Goal: Information Seeking & Learning: Learn about a topic

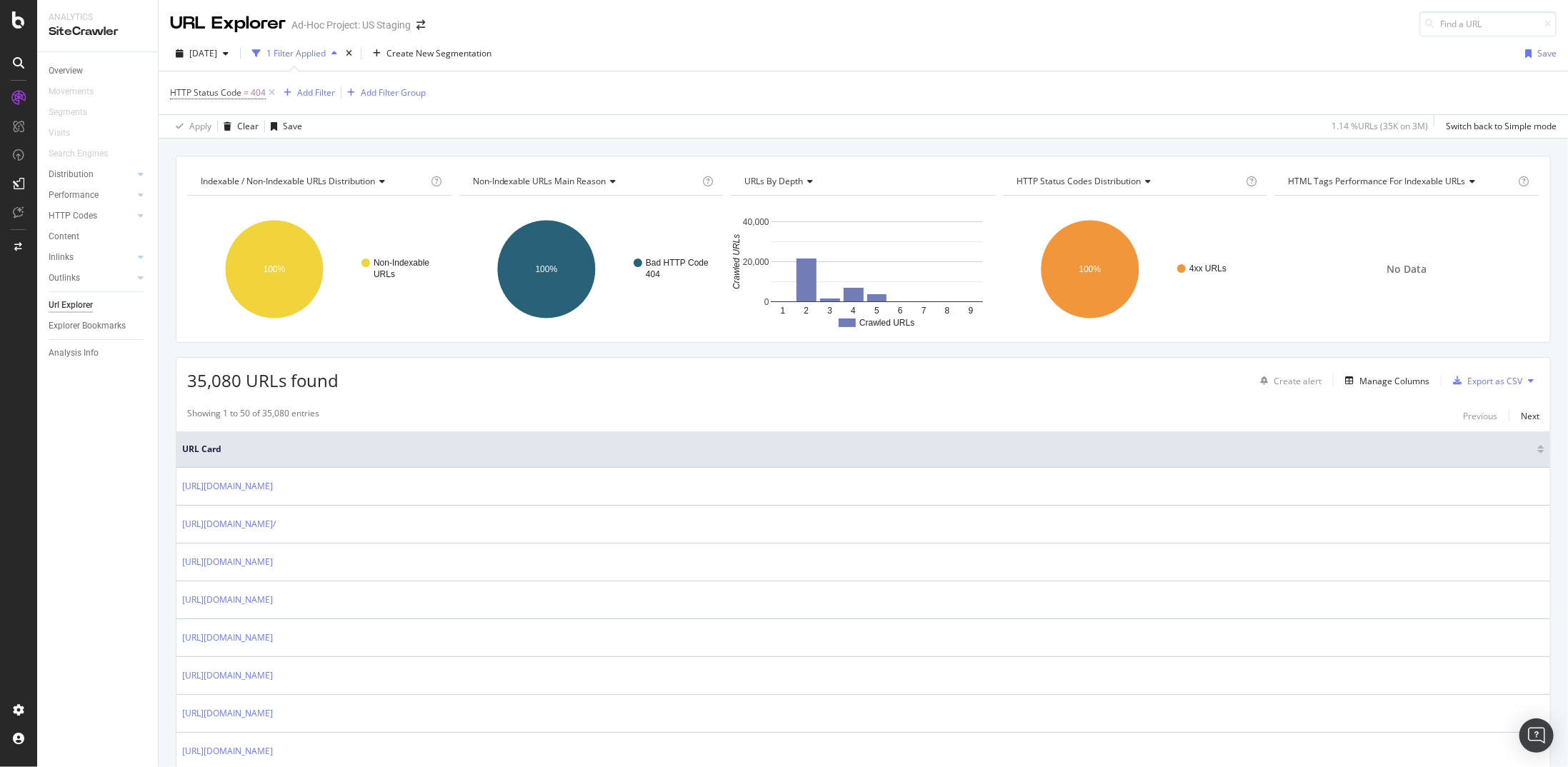
click at [73, 300] on div "Url Explorer" at bounding box center [71, 305] width 44 height 15
click at [352, 52] on icon "times" at bounding box center [349, 53] width 6 height 8
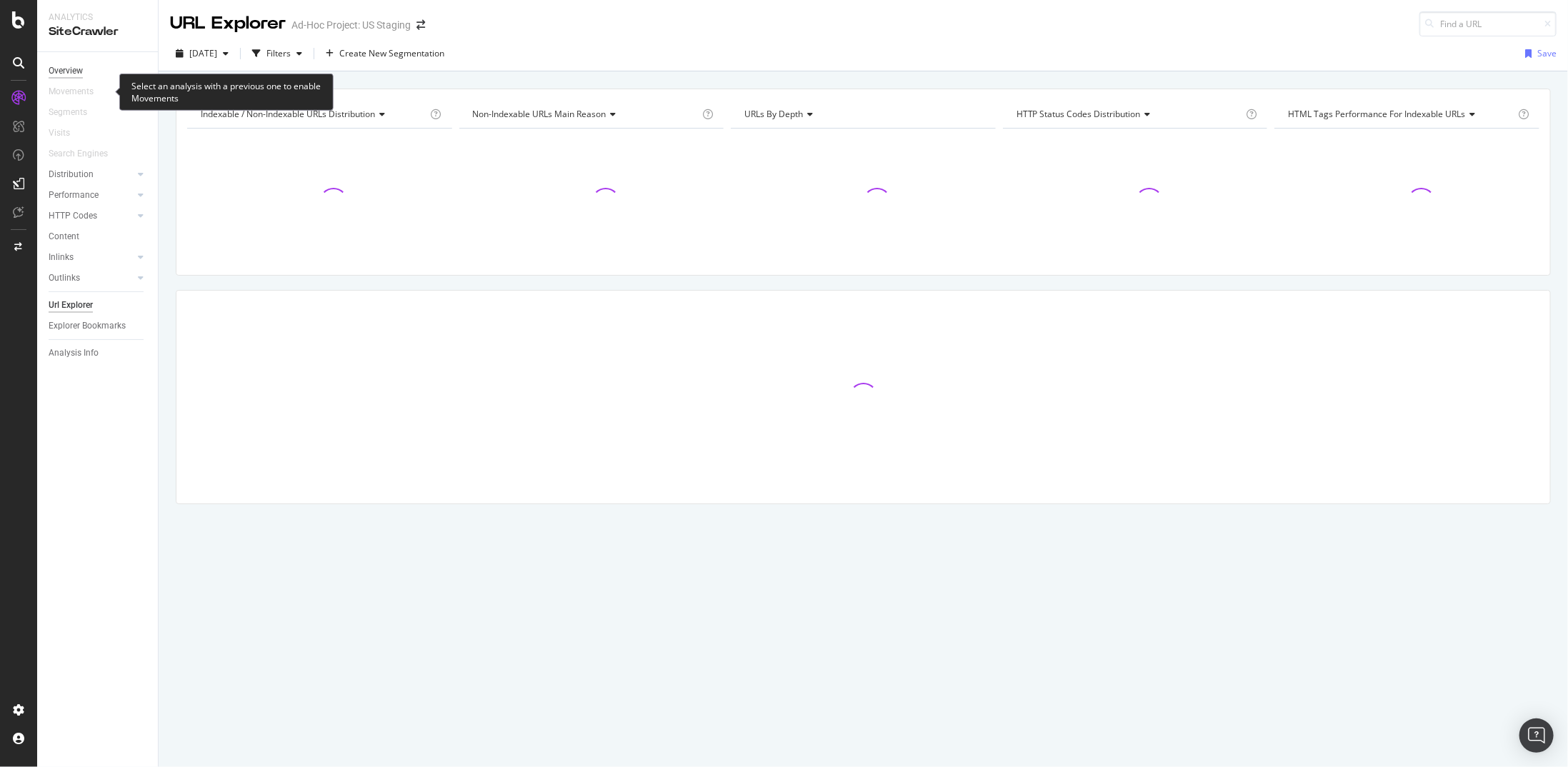
click at [78, 69] on div "Overview" at bounding box center [66, 71] width 35 height 15
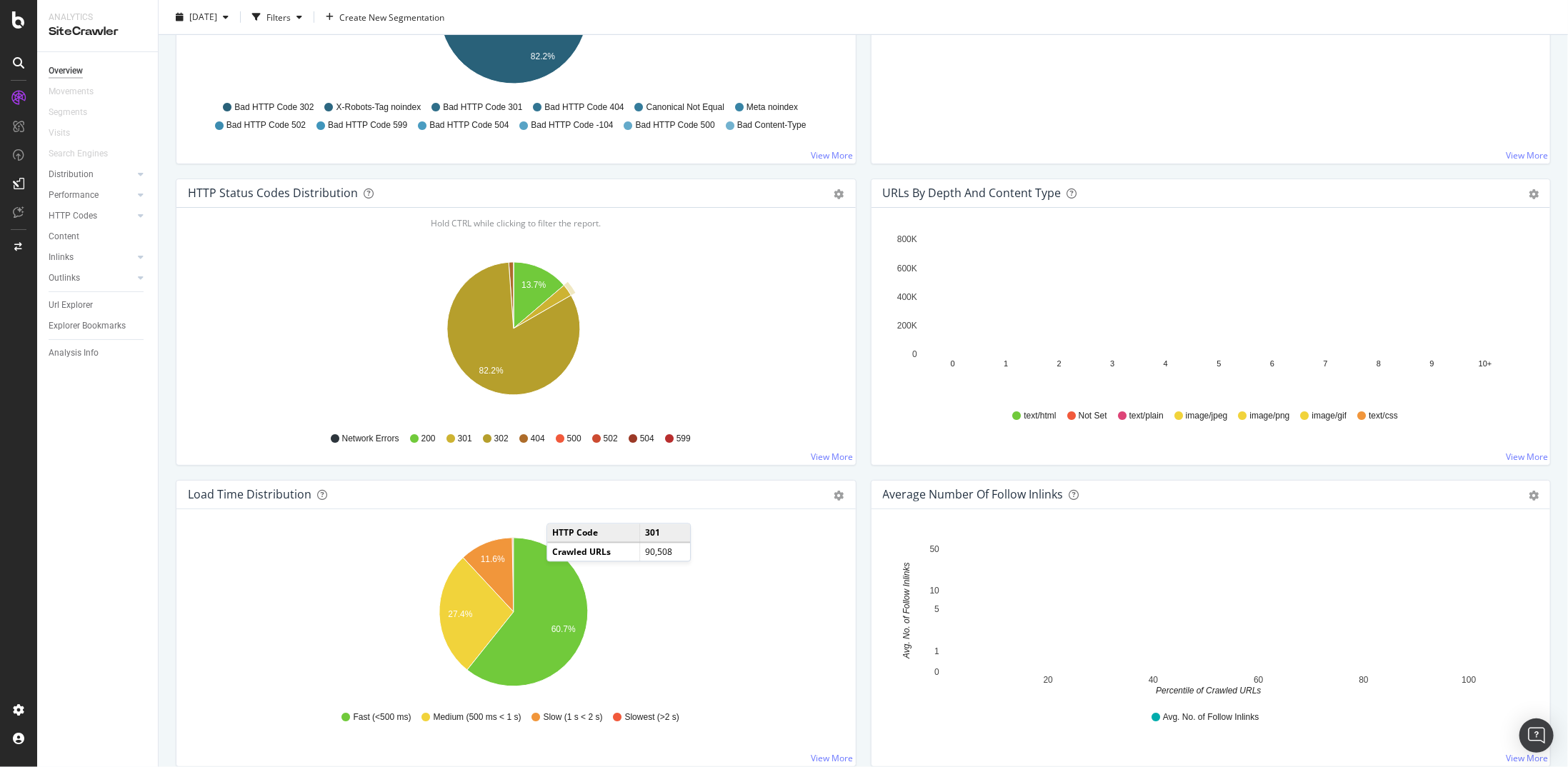
scroll to position [643, 0]
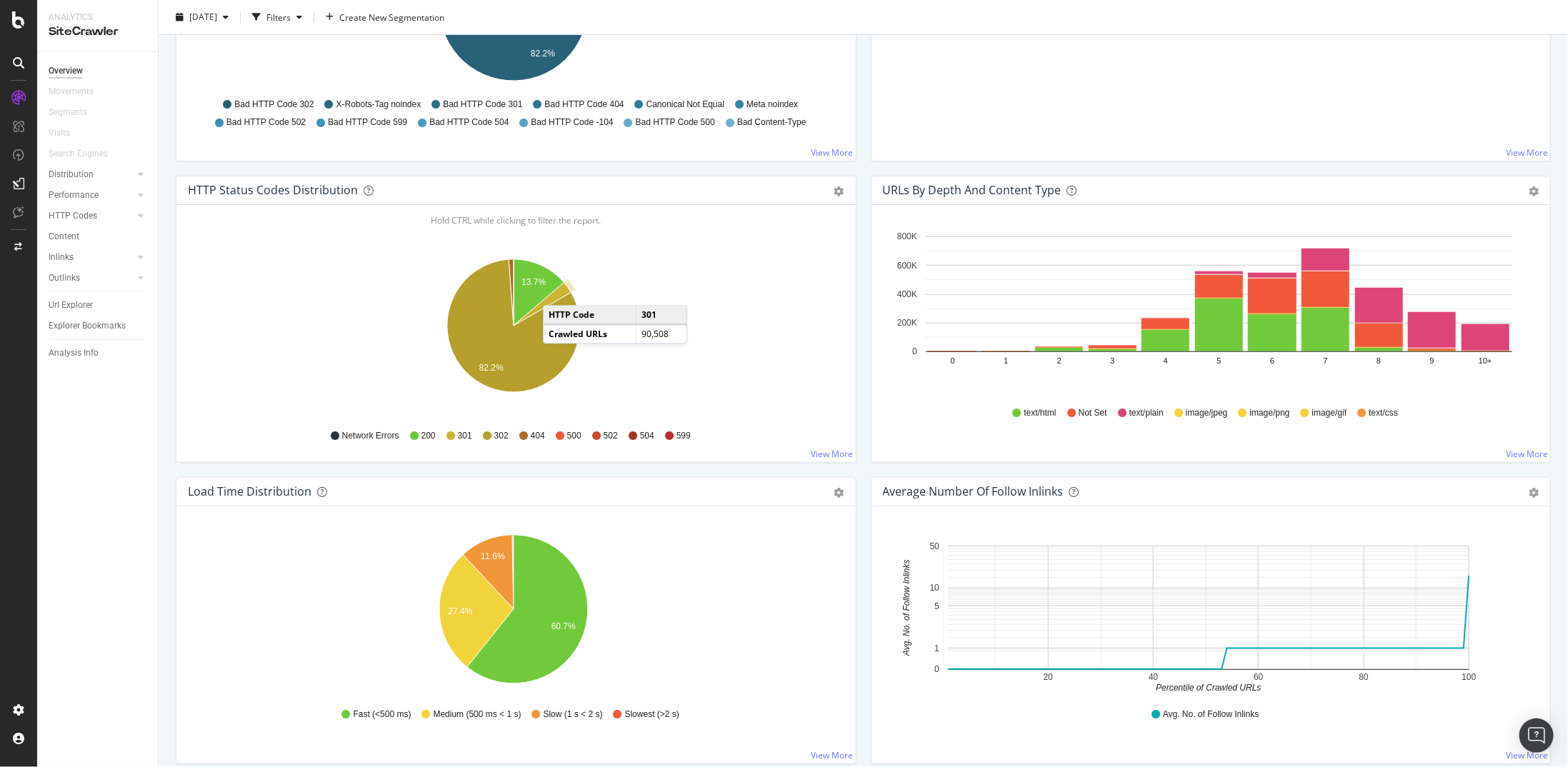
click at [557, 289] on icon "A chart." at bounding box center [543, 304] width 58 height 44
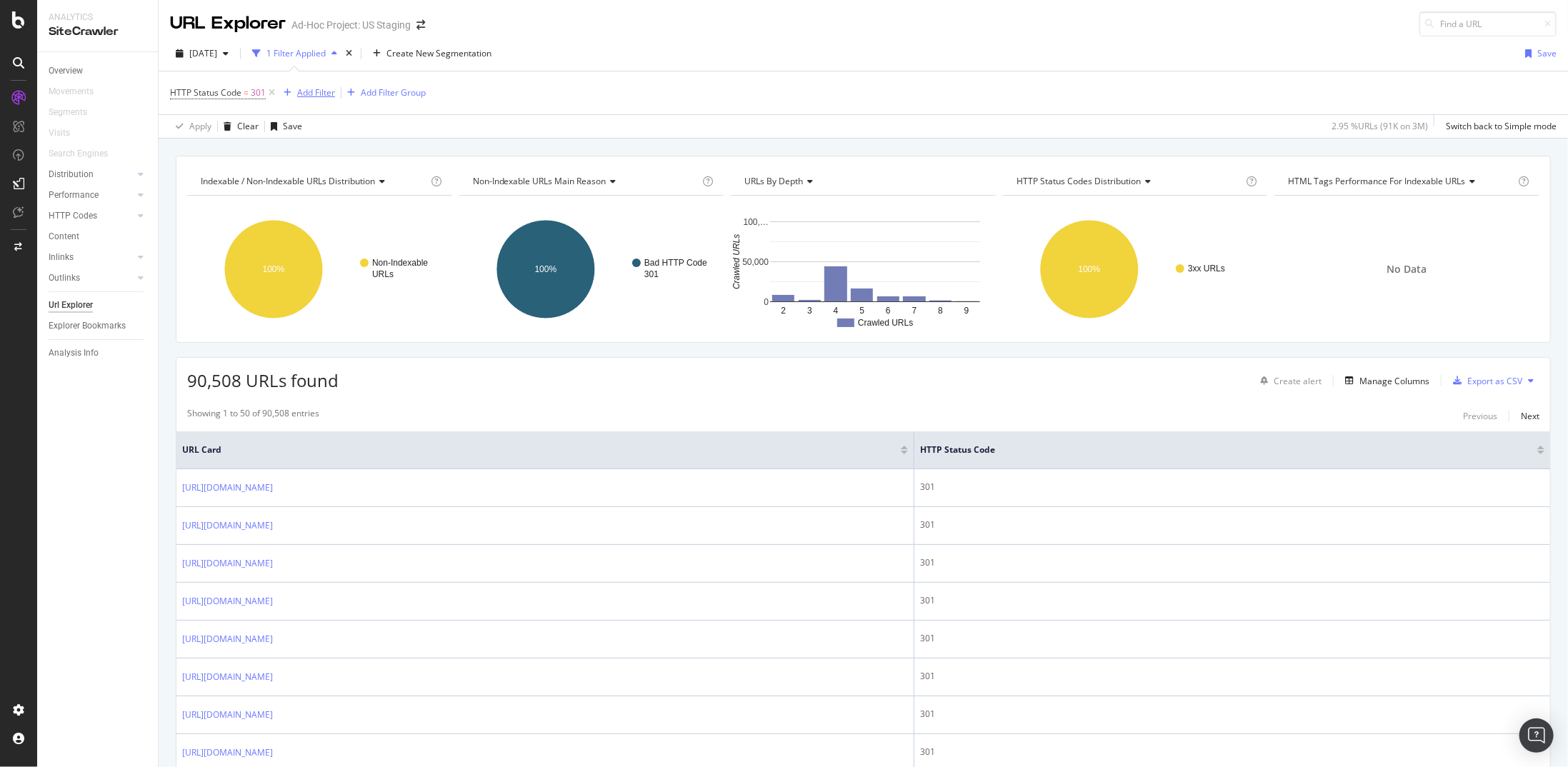
click at [318, 99] on div "Add Filter" at bounding box center [306, 93] width 57 height 15
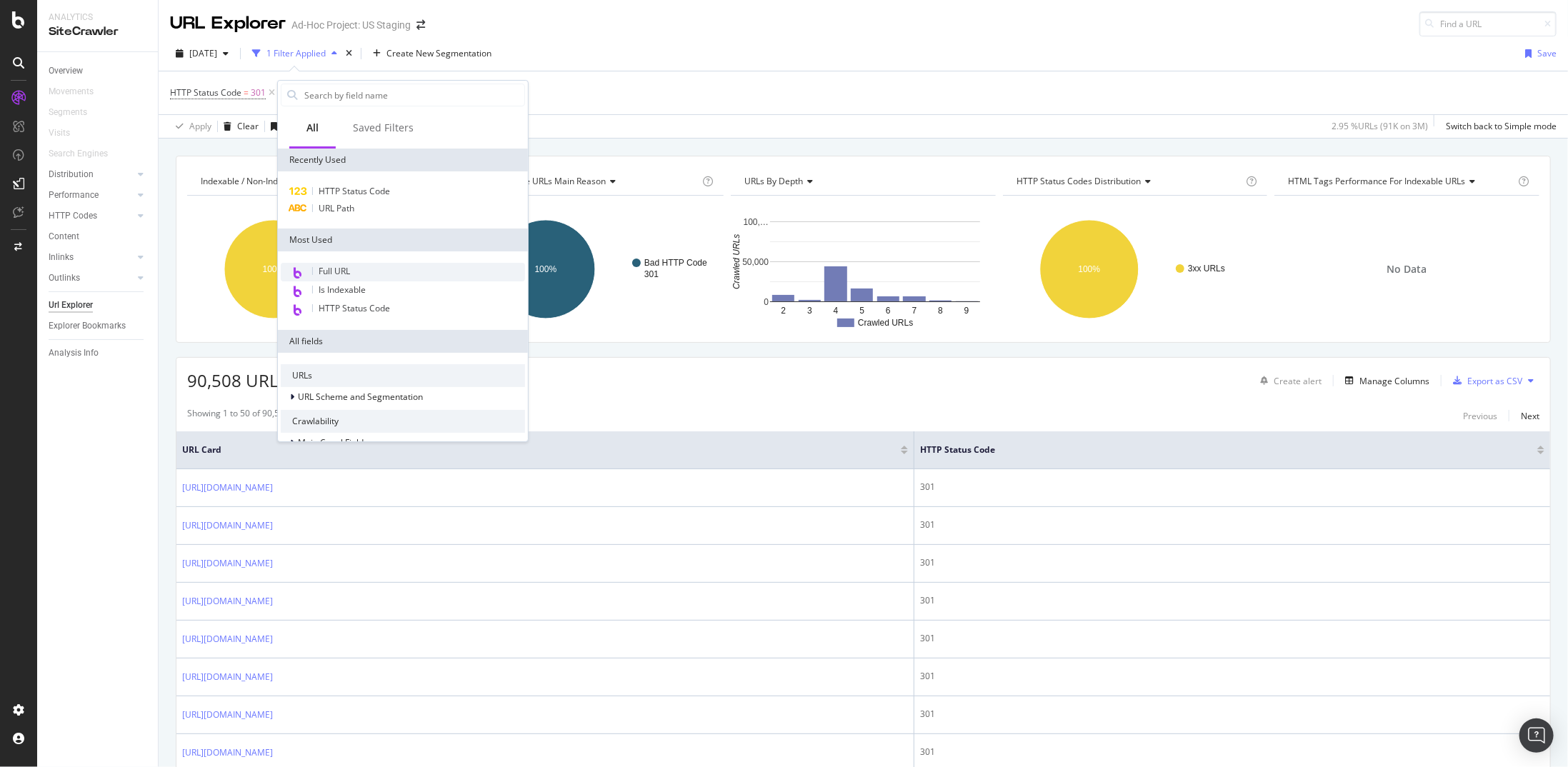
click at [340, 275] on span "Full URL" at bounding box center [334, 270] width 32 height 12
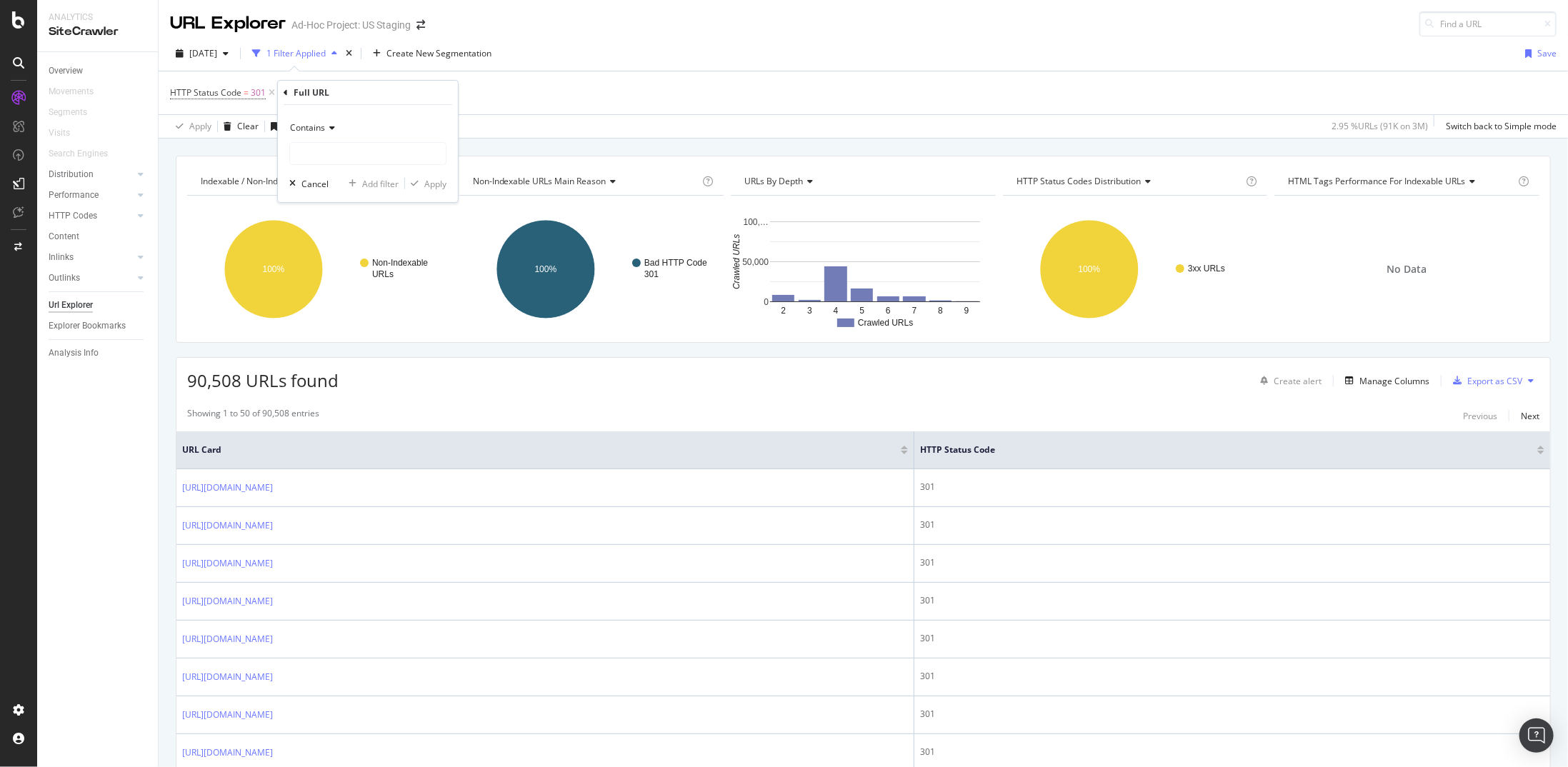
click at [287, 93] on icon at bounding box center [285, 93] width 5 height 8
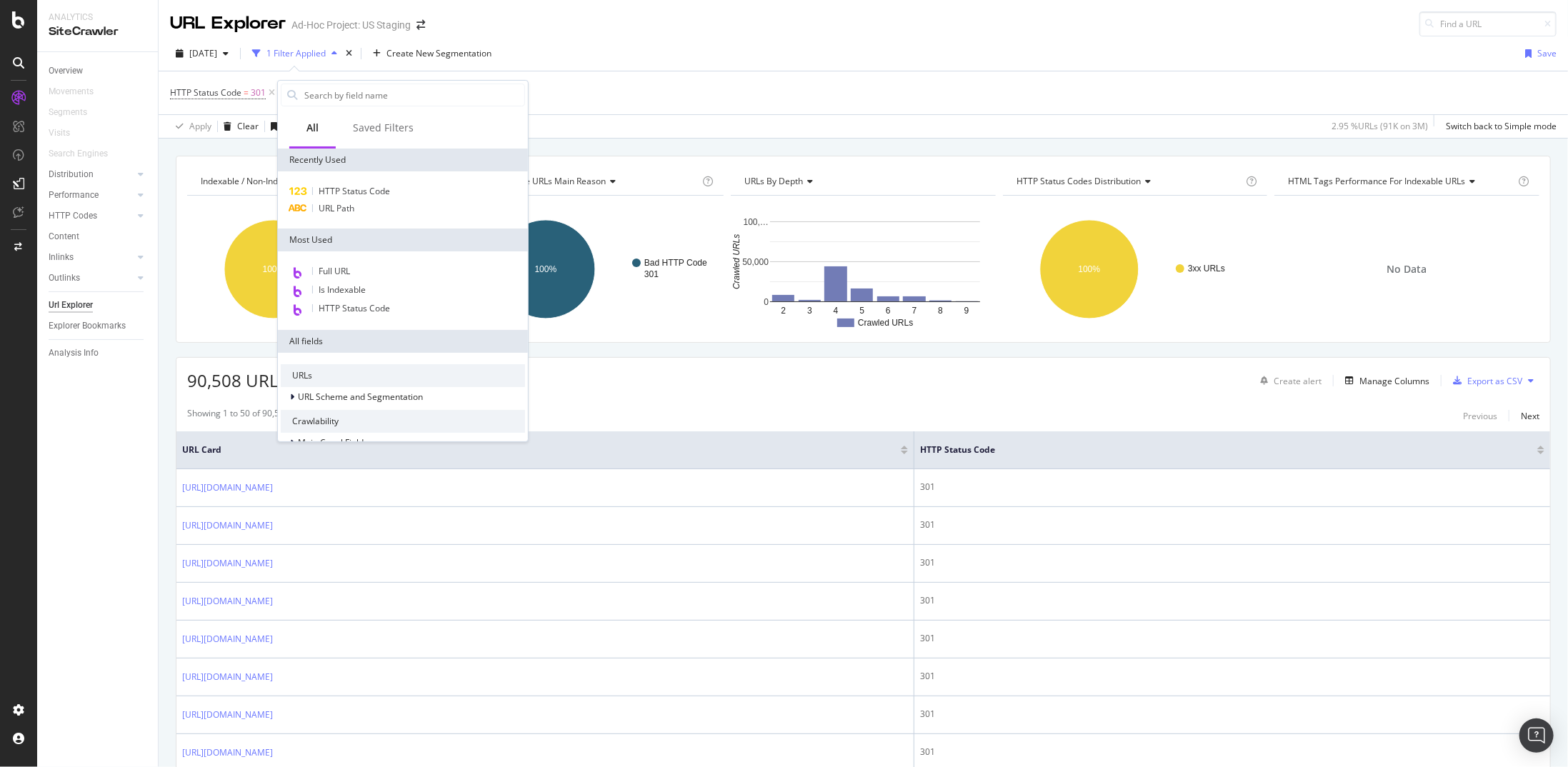
click at [376, 217] on div "HTTP Status Code URL Path" at bounding box center [402, 200] width 250 height 57
click at [374, 211] on div "URL Path" at bounding box center [402, 208] width 244 height 17
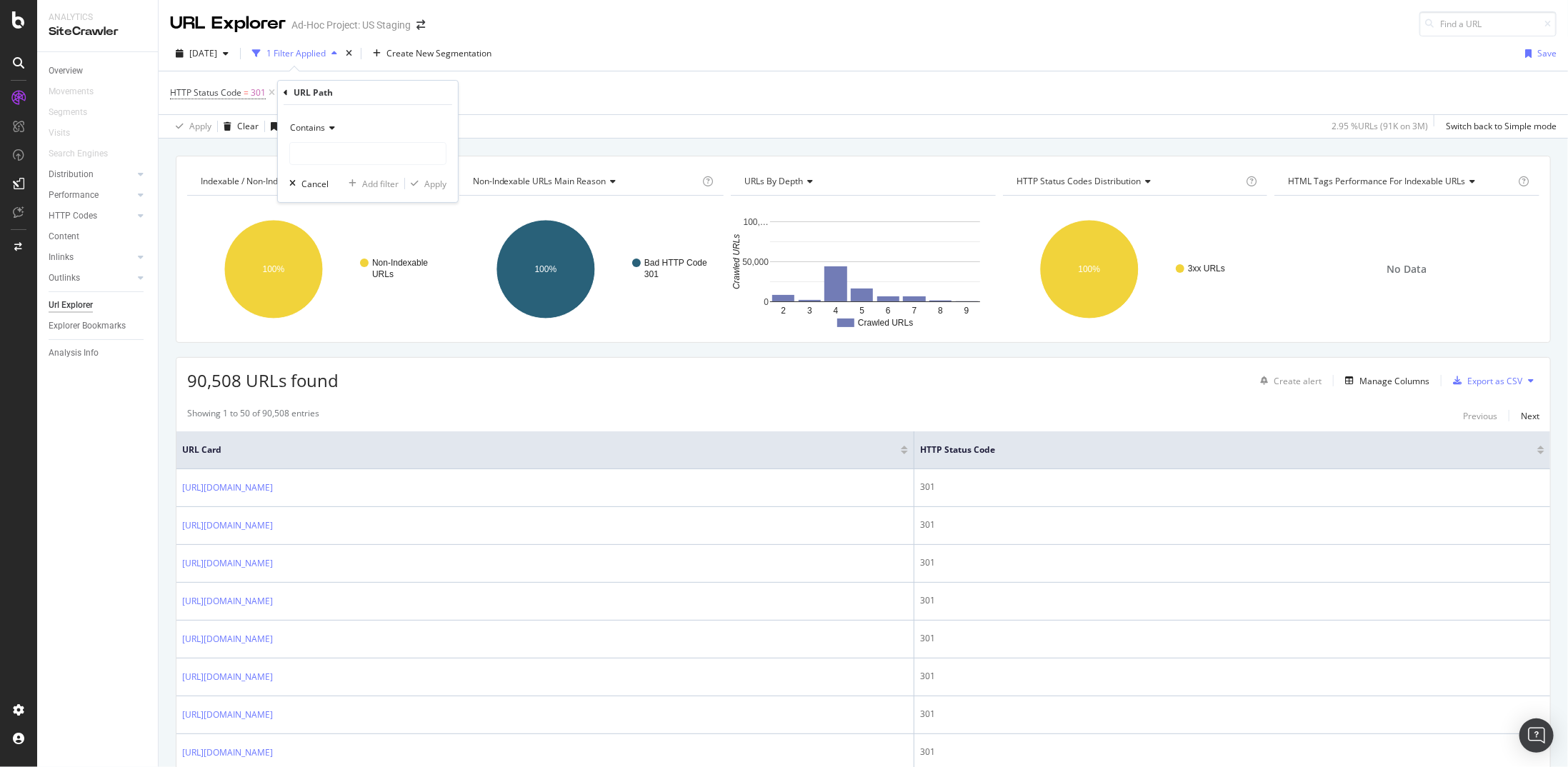
click at [312, 127] on span "Contains" at bounding box center [308, 127] width 35 height 12
click at [324, 287] on span "Doesn't contain" at bounding box center [328, 287] width 62 height 12
click at [306, 156] on input "text" at bounding box center [369, 153] width 156 height 23
type input "/page/"
click at [432, 181] on div "Apply" at bounding box center [435, 183] width 22 height 12
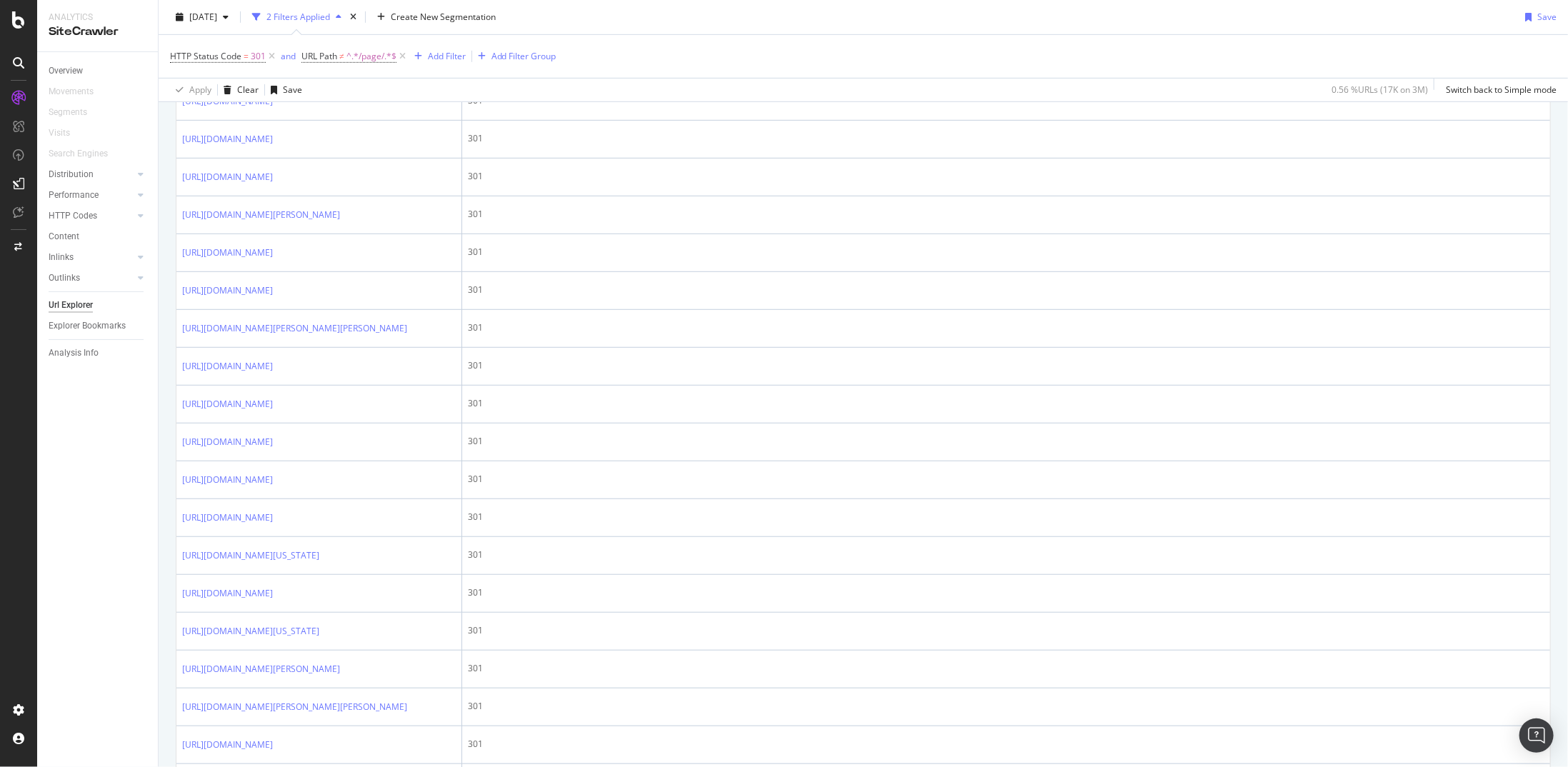
scroll to position [1172, 0]
